Goal: Information Seeking & Learning: Check status

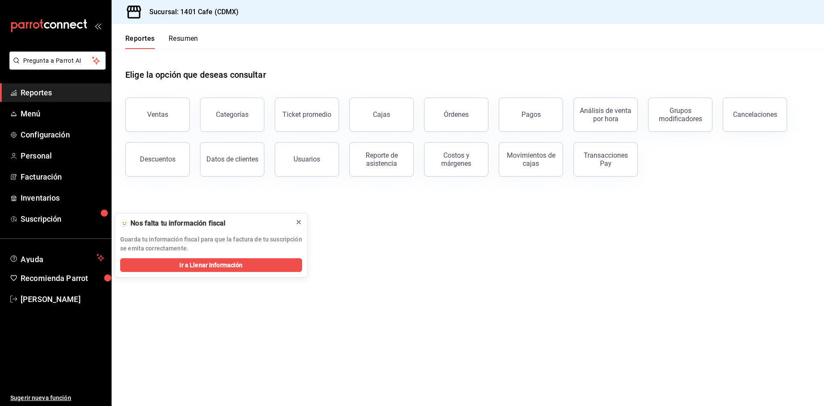
click at [298, 222] on icon at bounding box center [298, 222] width 7 height 7
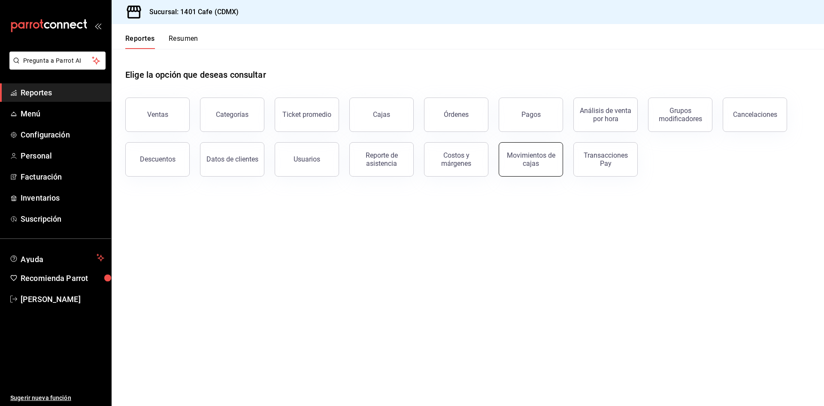
click at [535, 153] on div "Movimientos de cajas" at bounding box center [531, 159] width 53 height 16
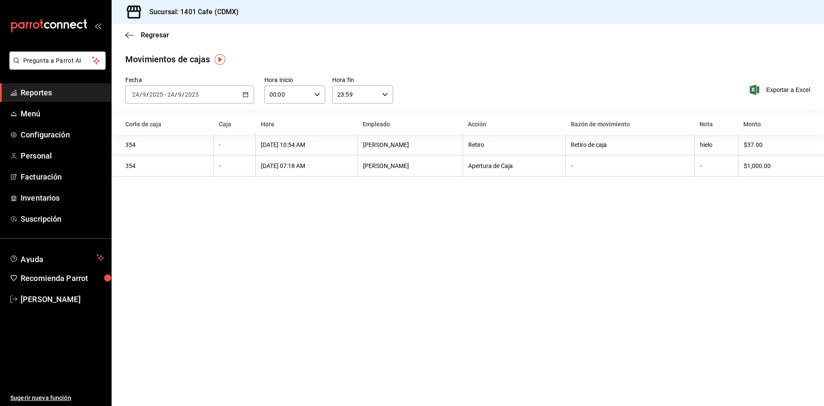
click at [249, 96] on div "[DATE] [DATE] - [DATE] [DATE]" at bounding box center [189, 94] width 129 height 18
click at [127, 35] on icon "button" at bounding box center [129, 35] width 9 height 0
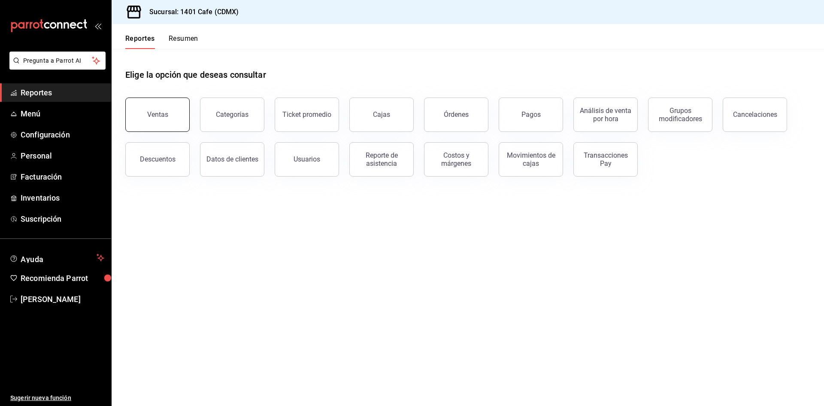
click at [177, 119] on button "Ventas" at bounding box center [157, 114] width 64 height 34
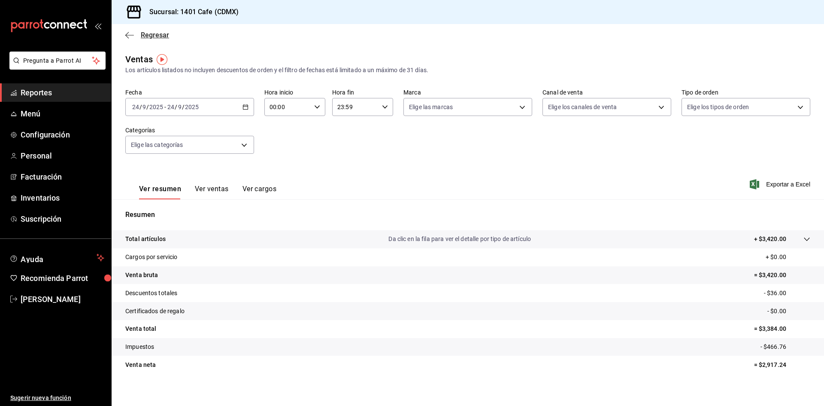
click at [130, 35] on icon "button" at bounding box center [129, 35] width 9 height 0
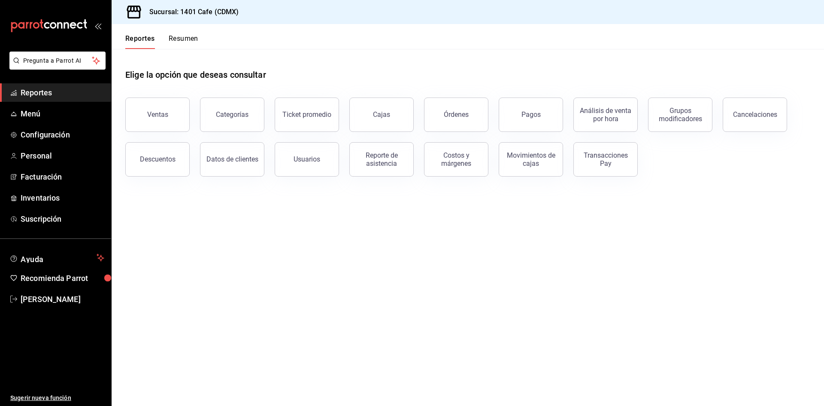
click at [192, 39] on button "Resumen" at bounding box center [184, 41] width 30 height 15
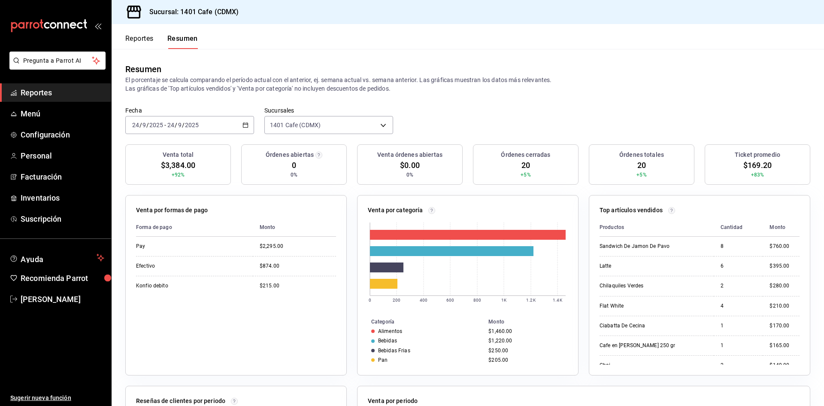
click at [154, 40] on button "Reportes" at bounding box center [139, 41] width 28 height 15
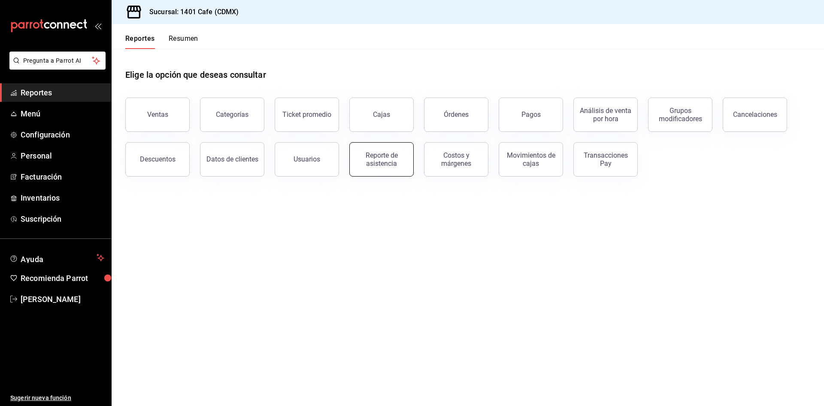
click at [411, 154] on div "Reporte de asistencia" at bounding box center [376, 154] width 75 height 45
click at [387, 160] on div "Reporte de asistencia" at bounding box center [381, 159] width 53 height 16
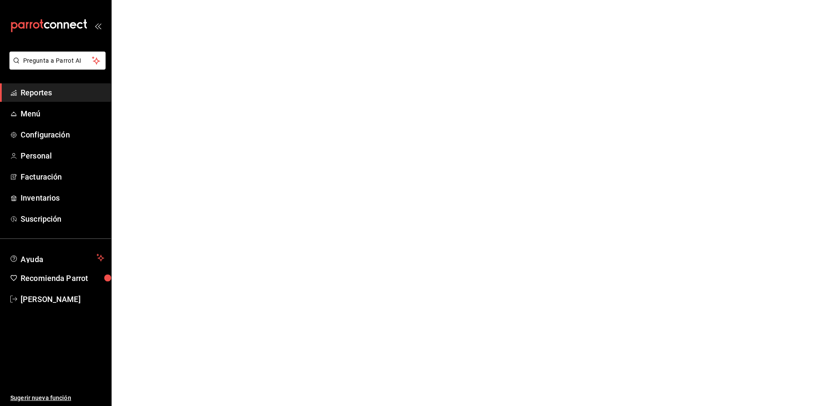
click at [387, 0] on html "Pregunta a Parrot AI Reportes Menú Configuración Personal Facturación Inventari…" at bounding box center [412, 0] width 824 height 0
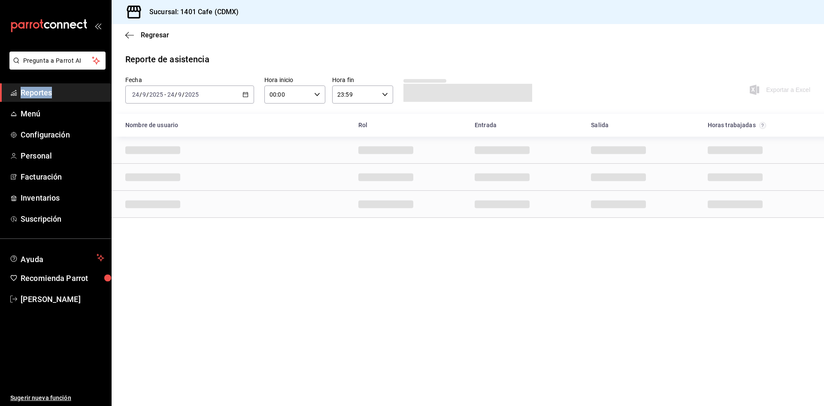
click at [423, 66] on div "Reporte de asistencia Fecha [DATE] [DATE] - [DATE] [DATE] Hora inicio 00:00 Hor…" at bounding box center [468, 135] width 713 height 165
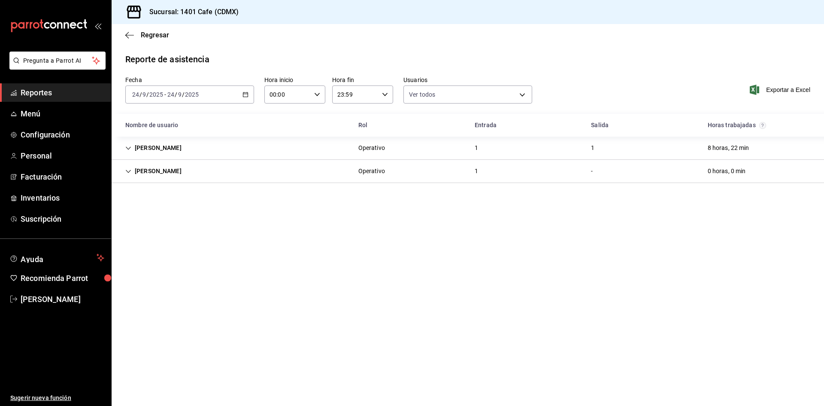
click at [128, 149] on icon "Cell" at bounding box center [128, 148] width 6 height 6
click at [141, 149] on div "[PERSON_NAME]" at bounding box center [154, 148] width 70 height 16
click at [126, 173] on icon "Cell" at bounding box center [128, 171] width 6 height 6
click at [128, 35] on icon "button" at bounding box center [129, 35] width 9 height 8
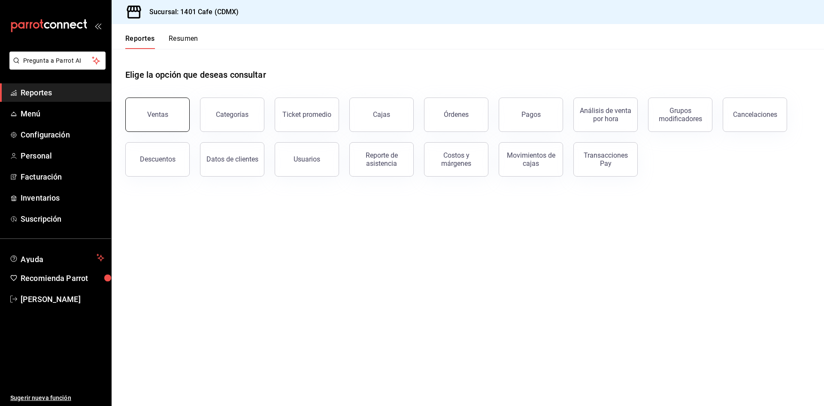
click at [149, 122] on button "Ventas" at bounding box center [157, 114] width 64 height 34
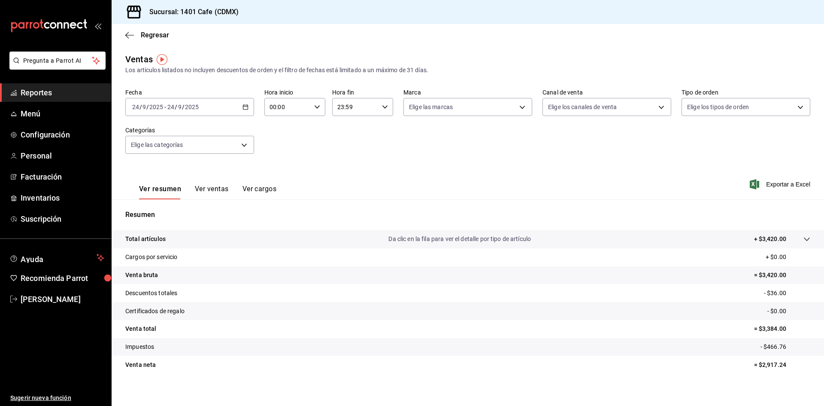
click at [247, 109] on icon "button" at bounding box center [246, 107] width 6 height 6
click at [168, 209] on span "Rango de fechas" at bounding box center [166, 210] width 67 height 9
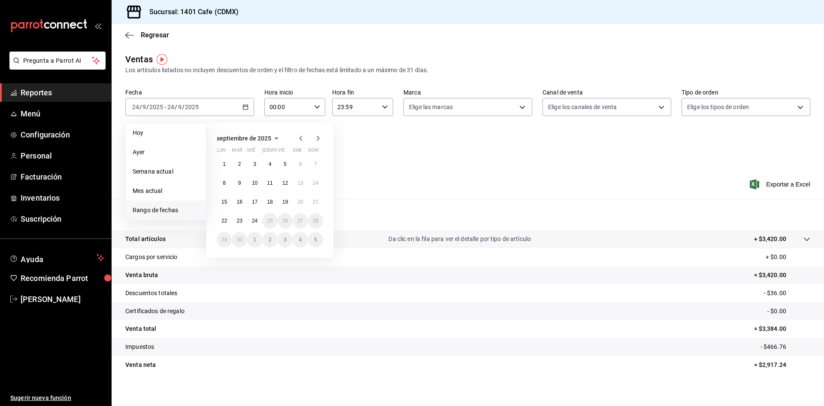
click at [296, 136] on icon "button" at bounding box center [301, 138] width 10 height 10
click at [269, 243] on button "31" at bounding box center [269, 242] width 15 height 15
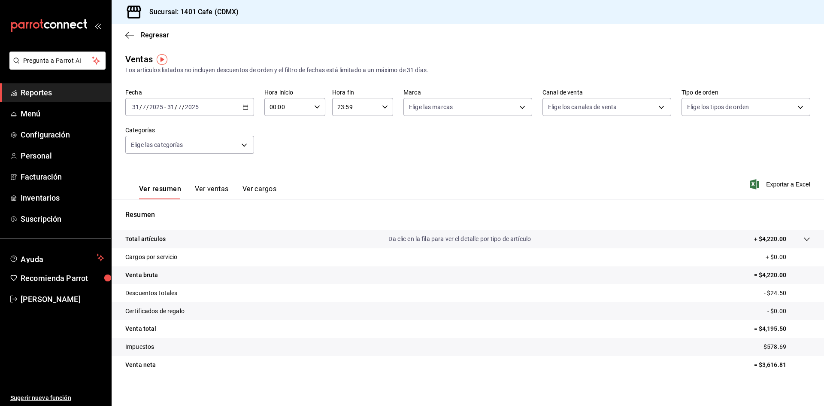
scroll to position [6, 0]
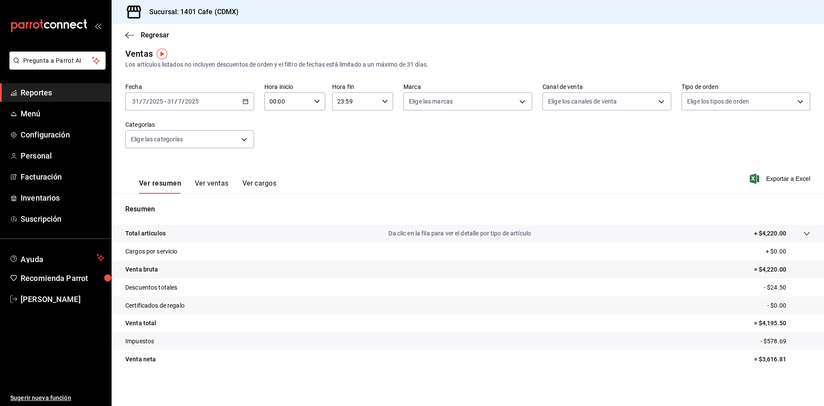
click at [130, 40] on div "Regresar" at bounding box center [468, 35] width 713 height 22
click at [128, 34] on icon "button" at bounding box center [129, 35] width 9 height 8
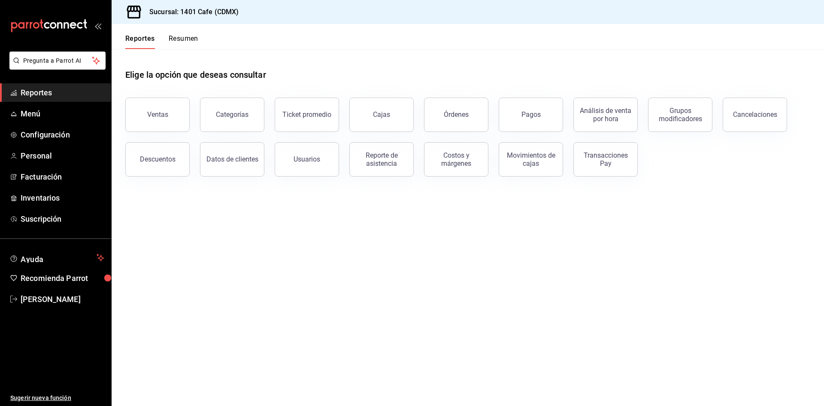
click at [188, 39] on button "Resumen" at bounding box center [184, 41] width 30 height 15
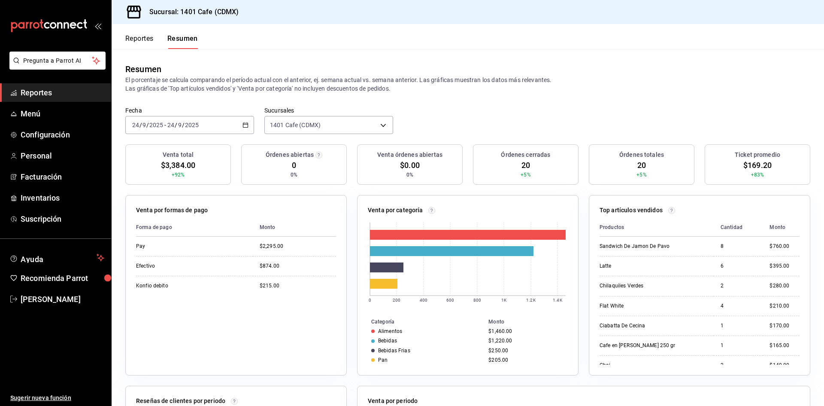
click at [245, 127] on \(Stroke\) "button" at bounding box center [245, 125] width 5 height 5
click at [167, 249] on span "Rango de fechas" at bounding box center [166, 247] width 67 height 9
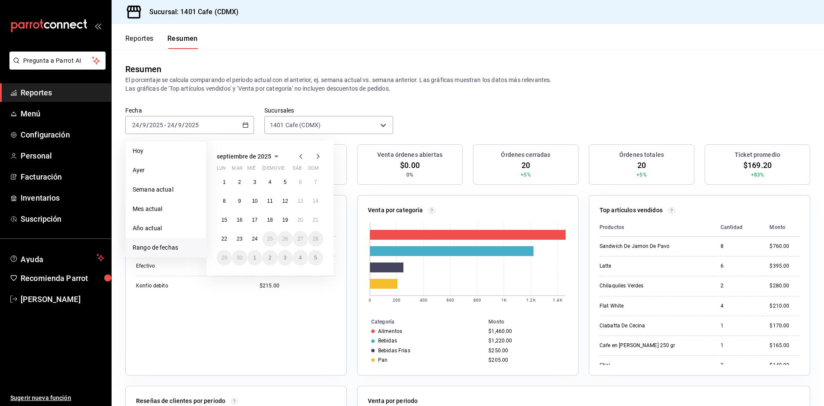
click at [299, 157] on icon "button" at bounding box center [301, 156] width 10 height 10
click at [274, 262] on button "31" at bounding box center [269, 260] width 15 height 15
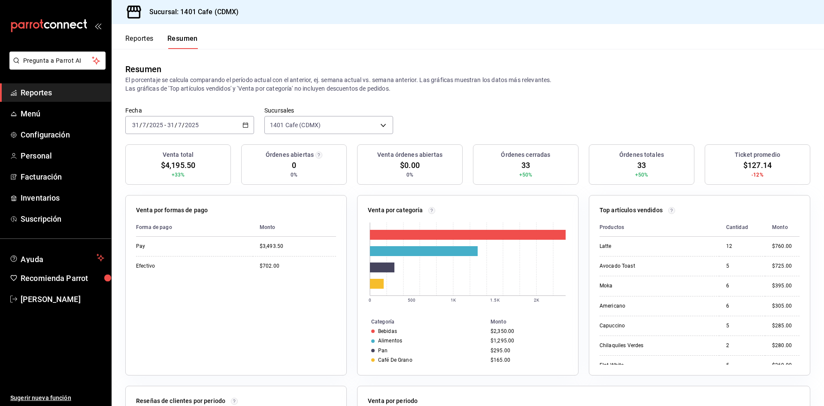
click at [146, 38] on button "Reportes" at bounding box center [139, 41] width 28 height 15
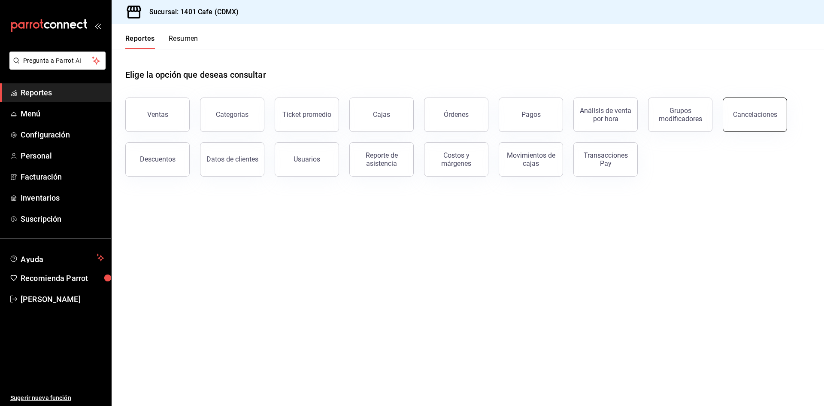
click at [742, 118] on div "Cancelaciones" at bounding box center [755, 114] width 44 height 8
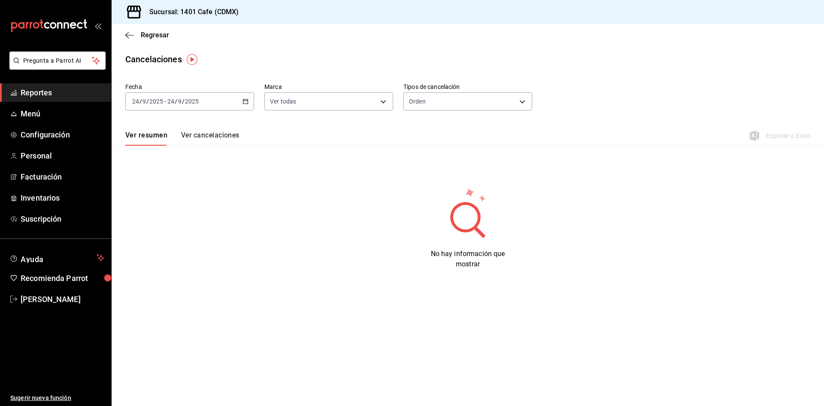
click at [247, 100] on \(Stroke\) "button" at bounding box center [245, 100] width 5 height 0
click at [345, 192] on div "No hay información que mostrar" at bounding box center [468, 228] width 603 height 82
click at [246, 107] on div "[DATE] [DATE] - [DATE] [DATE]" at bounding box center [189, 101] width 129 height 18
click at [172, 224] on span "Rango de fechas" at bounding box center [166, 223] width 67 height 9
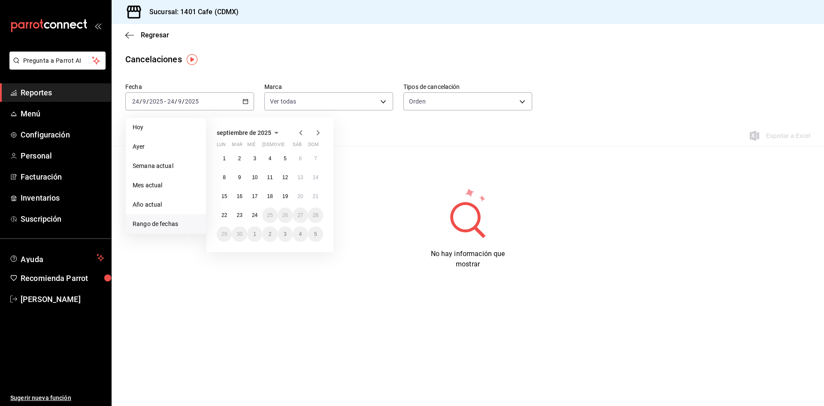
click at [301, 131] on icon "button" at bounding box center [300, 132] width 3 height 5
click at [318, 132] on icon "button" at bounding box center [318, 134] width 3 height 5
click at [288, 156] on button "1" at bounding box center [285, 158] width 15 height 15
click at [286, 232] on abbr "29" at bounding box center [286, 234] width 6 height 6
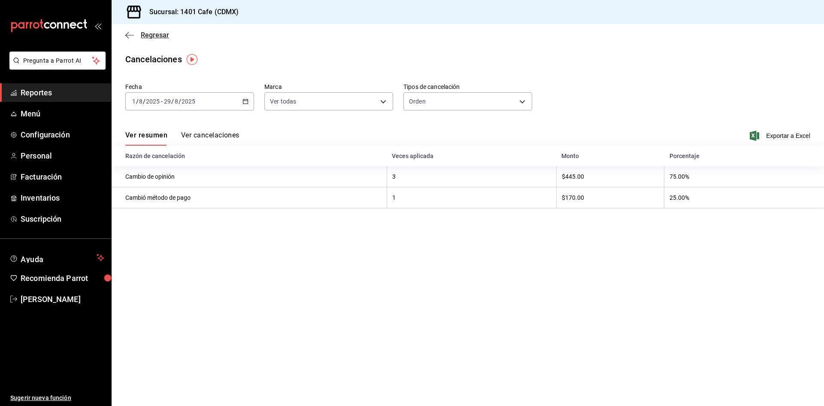
click at [131, 32] on icon "button" at bounding box center [129, 35] width 9 height 8
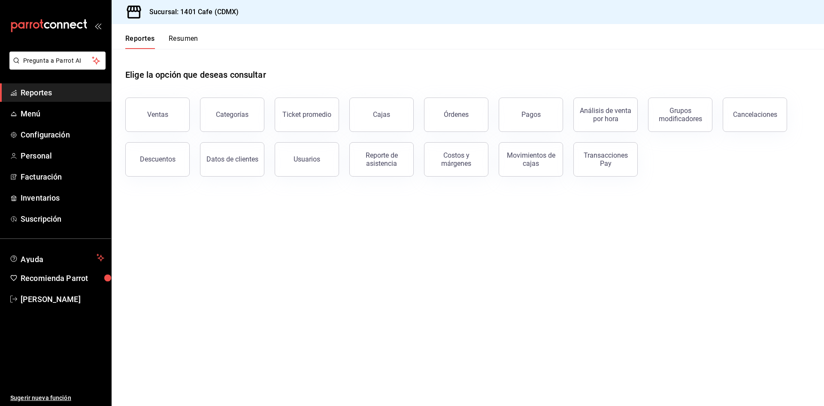
click at [195, 39] on button "Resumen" at bounding box center [184, 41] width 30 height 15
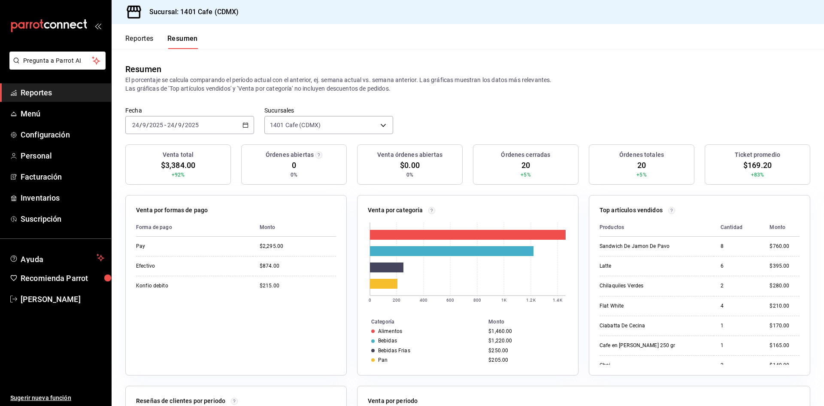
click at [242, 118] on div "[DATE] [DATE] - [DATE] [DATE]" at bounding box center [189, 125] width 129 height 18
click at [247, 128] on icon "button" at bounding box center [246, 125] width 6 height 6
click at [168, 213] on span "Mes actual" at bounding box center [166, 208] width 67 height 9
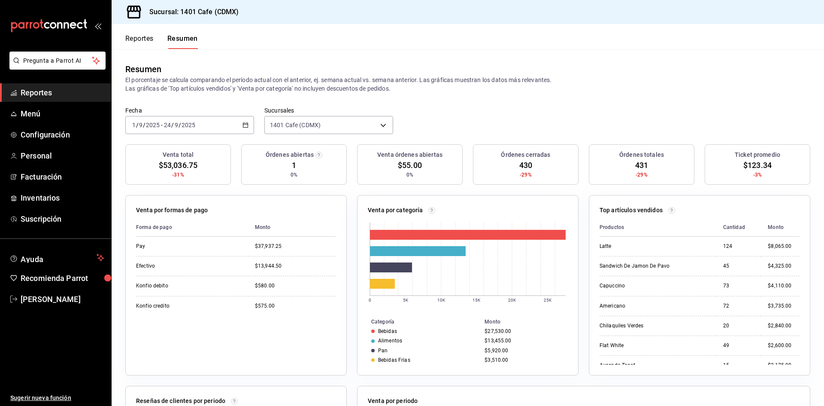
click at [249, 125] on div "[DATE] [DATE] - [DATE] [DATE]" at bounding box center [189, 125] width 129 height 18
click at [173, 247] on span "Rango de fechas" at bounding box center [166, 247] width 67 height 9
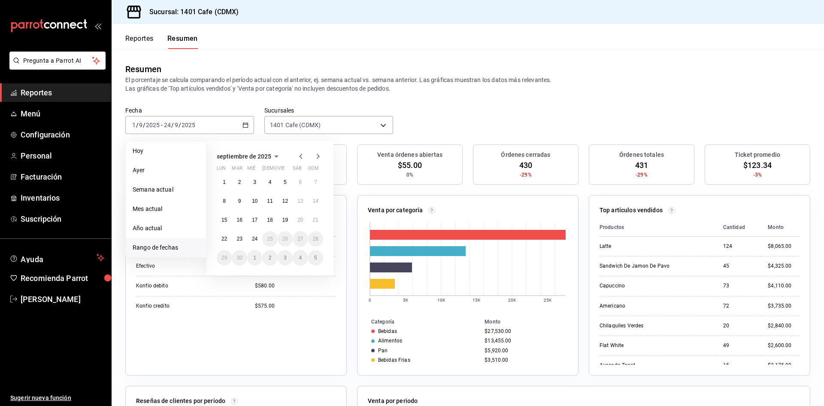
click at [299, 157] on icon "button" at bounding box center [301, 156] width 10 height 10
click at [299, 157] on icon "button" at bounding box center [301, 158] width 10 height 10
click at [299, 157] on icon "button" at bounding box center [301, 156] width 10 height 10
click at [315, 160] on icon "button" at bounding box center [318, 156] width 10 height 10
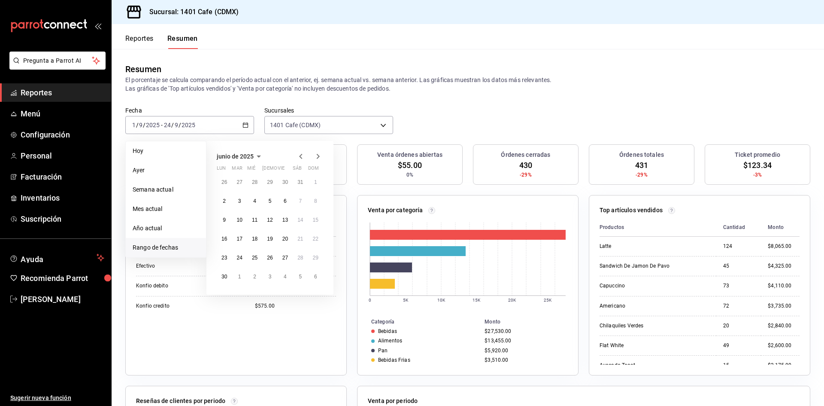
click at [315, 160] on icon "button" at bounding box center [318, 156] width 10 height 10
click at [288, 239] on abbr "25" at bounding box center [286, 242] width 6 height 6
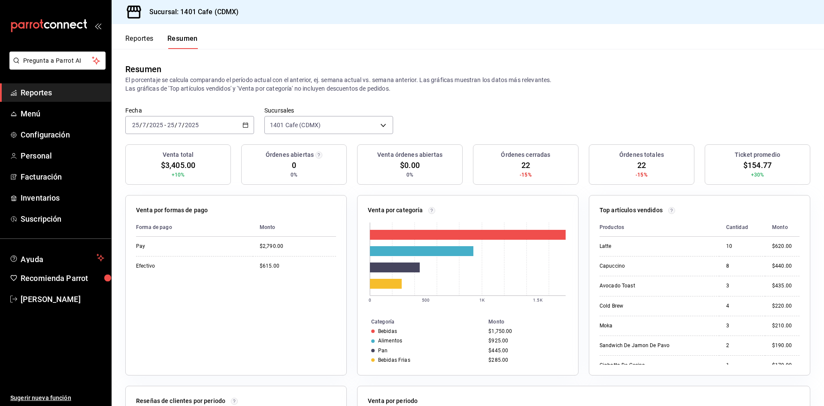
click at [254, 125] on div "[DATE] [DATE] - [DATE] [DATE]" at bounding box center [189, 125] width 129 height 18
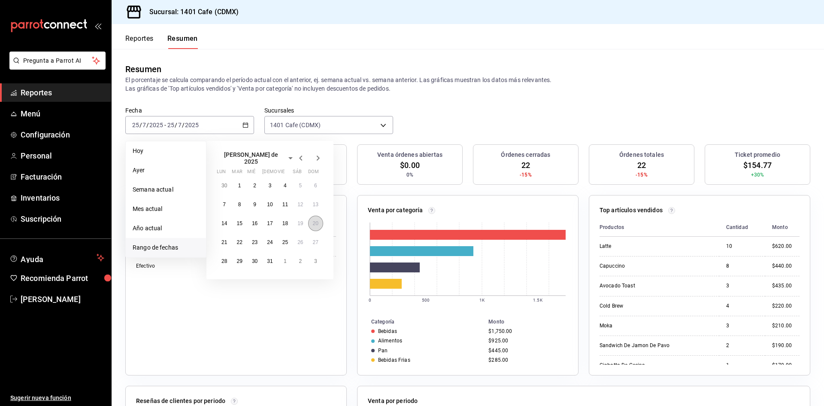
click at [314, 224] on button "20" at bounding box center [315, 223] width 15 height 15
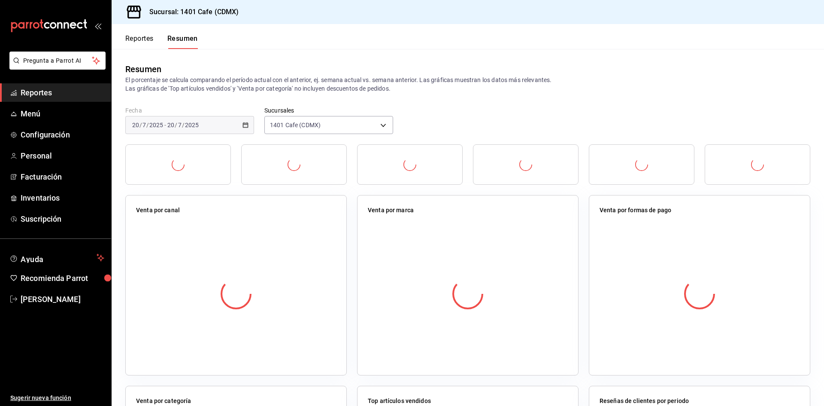
click at [314, 224] on div at bounding box center [236, 293] width 200 height 151
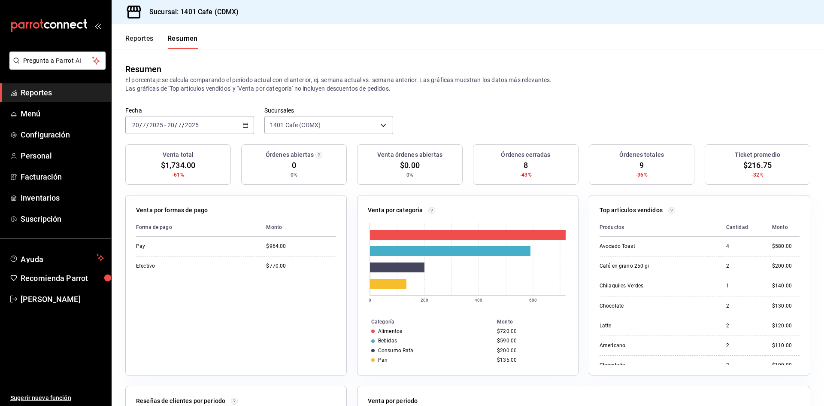
click at [240, 131] on div "[DATE] [DATE] - [DATE] [DATE]" at bounding box center [189, 125] width 129 height 18
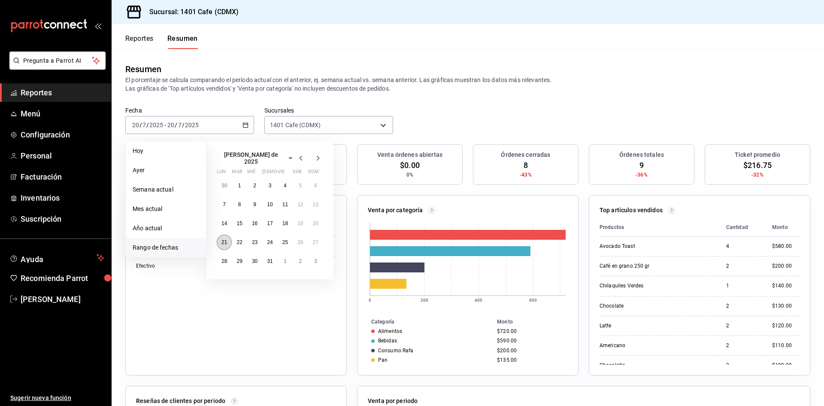
click at [223, 243] on button "21" at bounding box center [224, 241] width 15 height 15
